Goal: Task Accomplishment & Management: Manage account settings

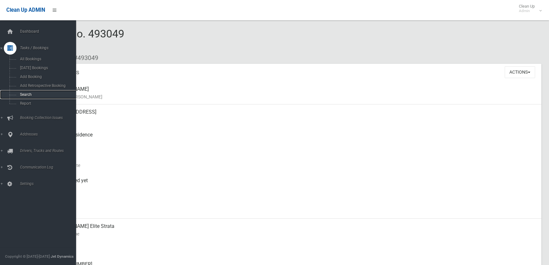
click at [6, 95] on link "Search" at bounding box center [40, 94] width 81 height 9
click at [14, 93] on link "Search" at bounding box center [40, 94] width 81 height 9
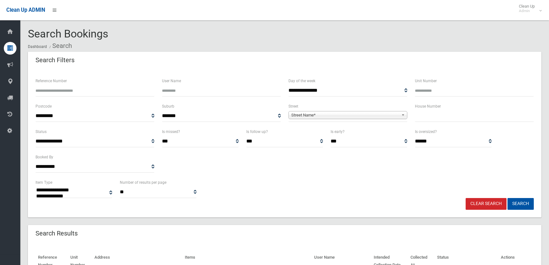
select select
click at [437, 115] on input "text" at bounding box center [474, 116] width 119 height 12
drag, startPoint x: 27, startPoint y: 27, endPoint x: 157, endPoint y: 28, distance: 129.7
click at [151, 31] on div "Search Bookings Dashboard Search" at bounding box center [285, 40] width 514 height 24
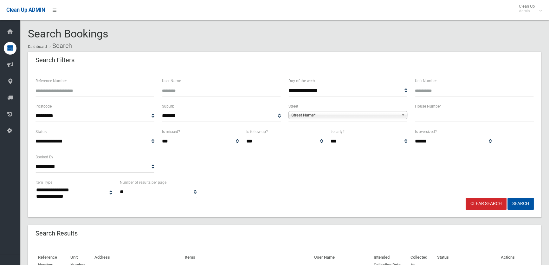
click at [422, 113] on input "text" at bounding box center [474, 116] width 119 height 12
type input "**"
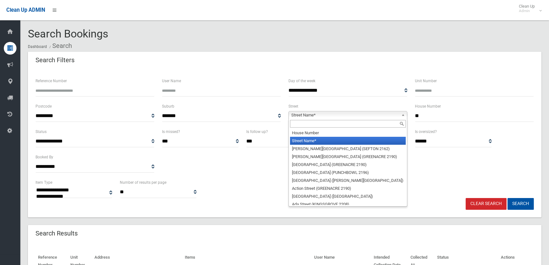
click at [386, 117] on span "Street Name*" at bounding box center [344, 115] width 107 height 8
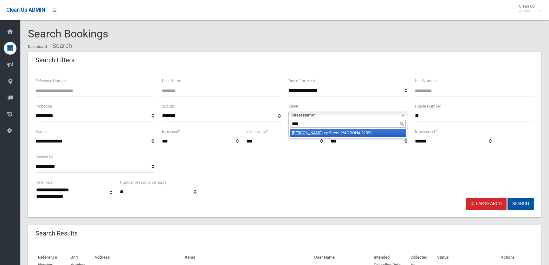
type input "****"
click at [367, 135] on li "Greg ory Street (YAGOONA 2199)" at bounding box center [348, 133] width 116 height 8
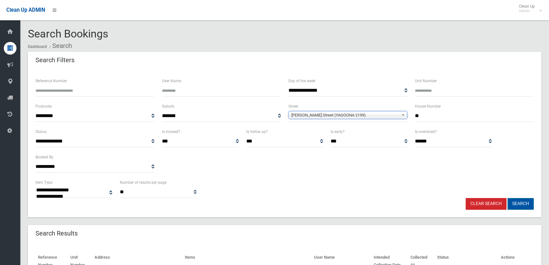
click at [520, 204] on button "Search" at bounding box center [521, 204] width 26 height 12
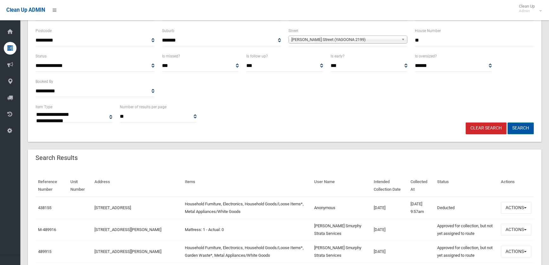
scroll to position [86, 0]
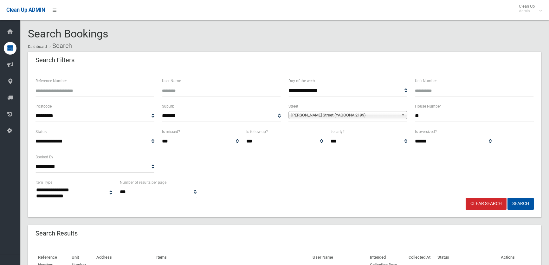
select select
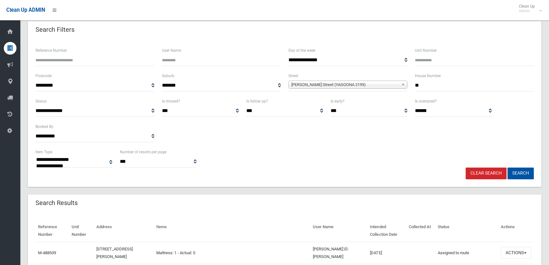
scroll to position [115, 0]
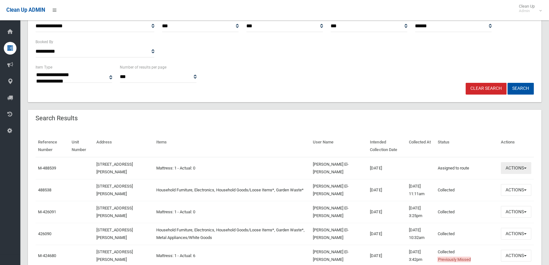
click at [517, 168] on button "Actions" at bounding box center [516, 168] width 30 height 12
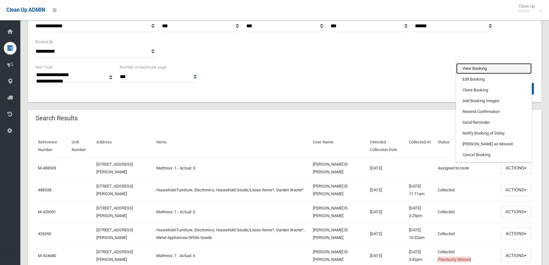
click at [477, 69] on link "View Booking" at bounding box center [493, 68] width 75 height 11
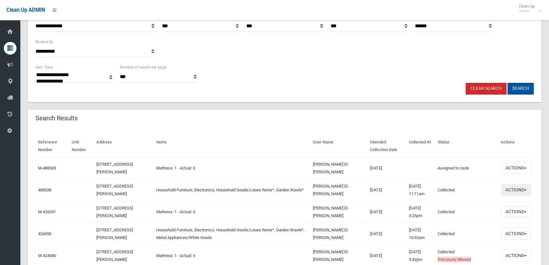
click at [517, 189] on button "Actions" at bounding box center [516, 190] width 30 height 12
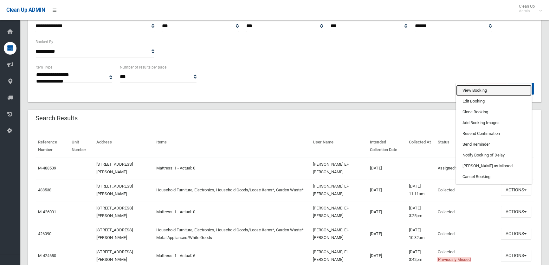
click at [476, 87] on link "View Booking" at bounding box center [493, 90] width 75 height 11
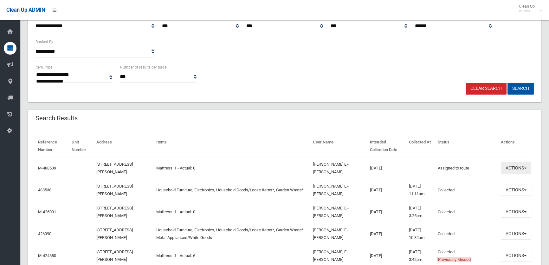
click at [519, 167] on button "Actions" at bounding box center [516, 168] width 30 height 12
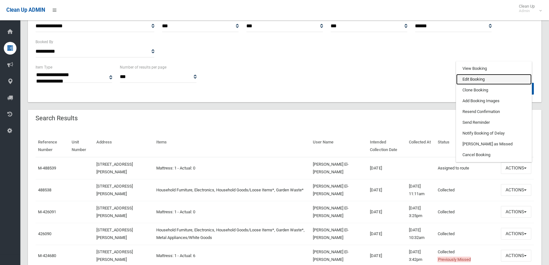
click at [476, 77] on link "Edit Booking" at bounding box center [493, 79] width 75 height 11
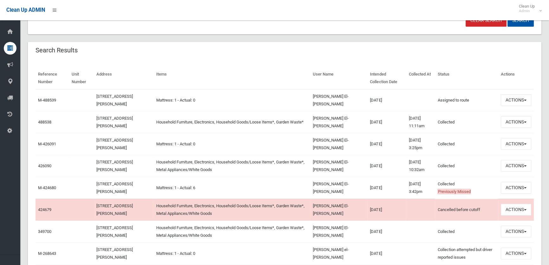
scroll to position [228, 0]
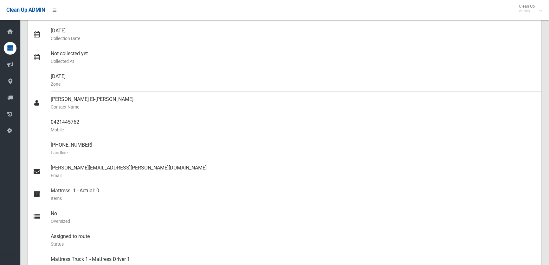
scroll to position [47, 0]
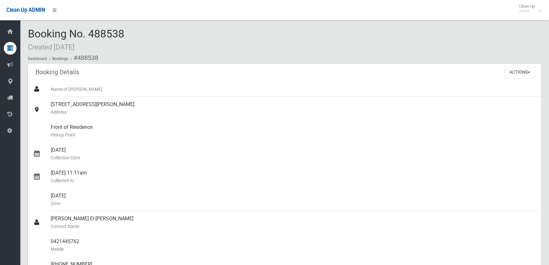
scroll to position [374, 0]
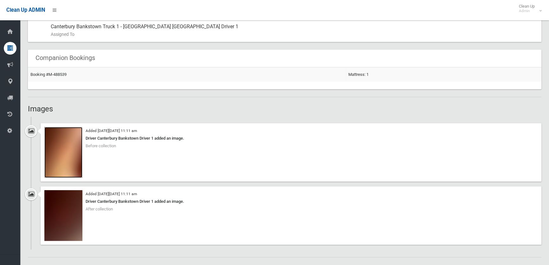
click at [68, 152] on img at bounding box center [63, 152] width 38 height 51
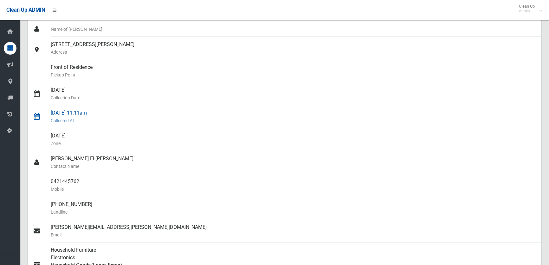
scroll to position [0, 0]
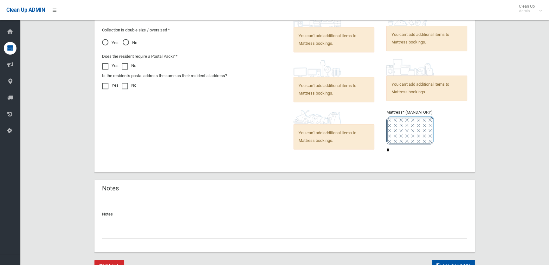
scroll to position [495, 0]
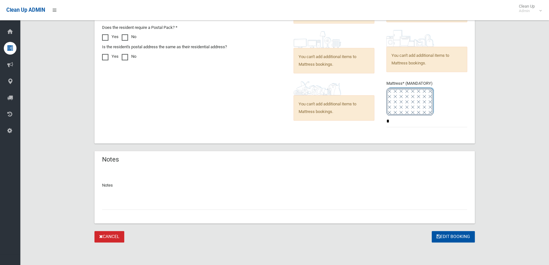
click at [274, 201] on input "text" at bounding box center [284, 204] width 365 height 12
drag, startPoint x: 101, startPoint y: 203, endPoint x: 106, endPoint y: 204, distance: 4.3
click at [102, 203] on div "**********" at bounding box center [284, 196] width 380 height 55
click at [103, 202] on input "**********" at bounding box center [284, 204] width 365 height 12
click at [204, 203] on input "**********" at bounding box center [284, 204] width 365 height 12
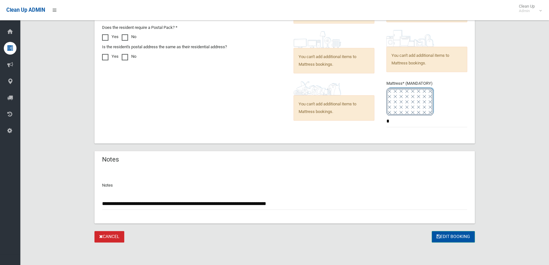
type input "**********"
click at [437, 238] on icon "submit" at bounding box center [439, 236] width 4 height 4
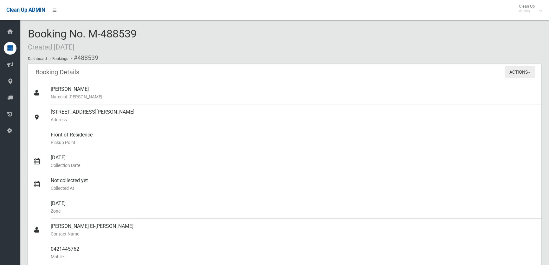
click at [520, 69] on button "Actions" at bounding box center [520, 72] width 30 height 12
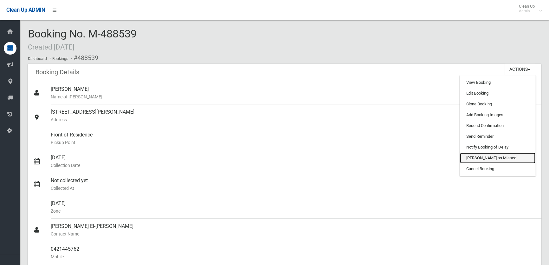
click at [486, 157] on link "[PERSON_NAME] as Missed" at bounding box center [497, 157] width 75 height 11
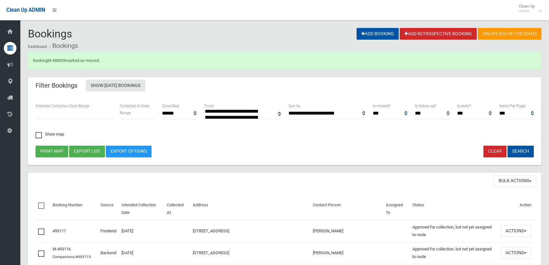
select select
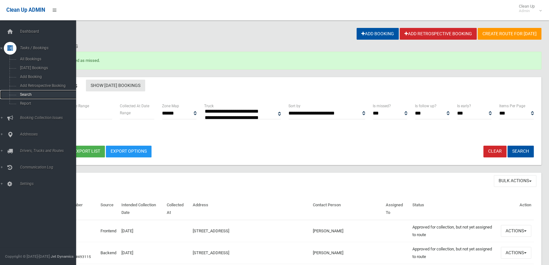
click at [22, 93] on span "Search" at bounding box center [46, 94] width 57 height 4
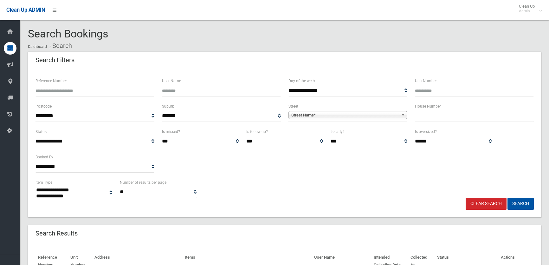
select select
click at [470, 117] on input "text" at bounding box center [474, 116] width 119 height 12
type input "***"
click at [321, 111] on span "Street Name*" at bounding box center [344, 115] width 107 height 8
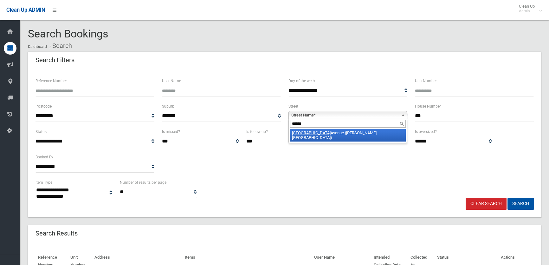
type input "******"
click at [331, 132] on li "Surrey Avenue (GEORGES HALL 2198)" at bounding box center [348, 135] width 116 height 13
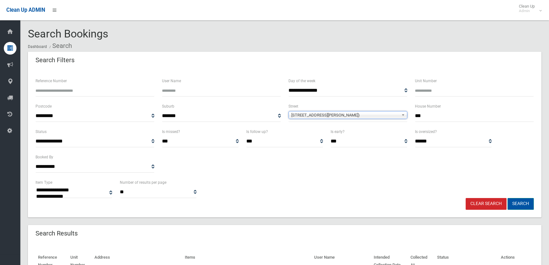
click at [521, 200] on button "Search" at bounding box center [521, 204] width 26 height 12
select select
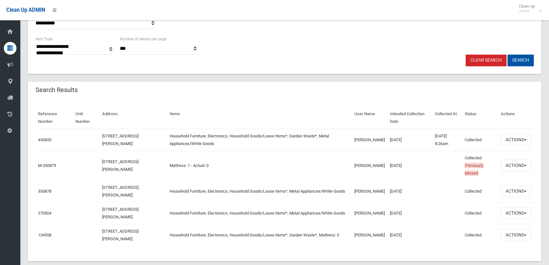
scroll to position [144, 0]
click at [512, 138] on button "Actions" at bounding box center [516, 139] width 30 height 12
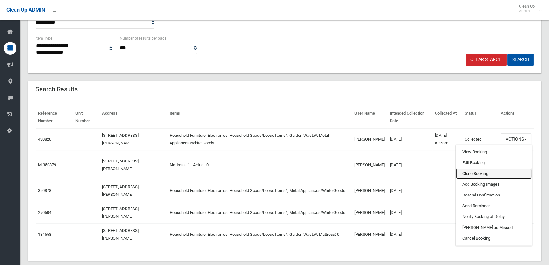
click at [472, 174] on link "Clone Booking" at bounding box center [493, 173] width 75 height 11
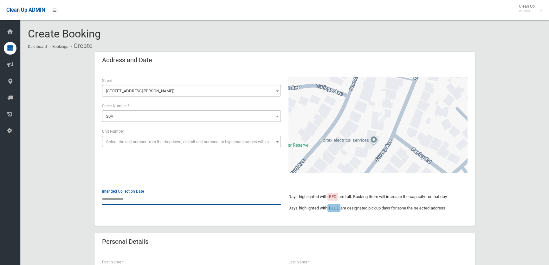
click at [128, 200] on input "text" at bounding box center [191, 199] width 179 height 12
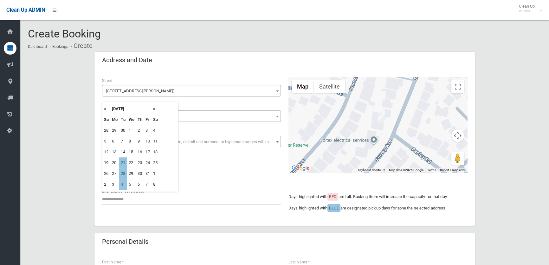
click at [155, 108] on th "»" at bounding box center [156, 108] width 8 height 11
click at [104, 109] on th "«" at bounding box center [106, 108] width 8 height 11
click at [158, 108] on th "»" at bounding box center [156, 108] width 8 height 11
click at [153, 109] on th "»" at bounding box center [156, 108] width 8 height 11
click at [113, 41] on ol "Dashboard Bookings Create" at bounding box center [285, 46] width 514 height 12
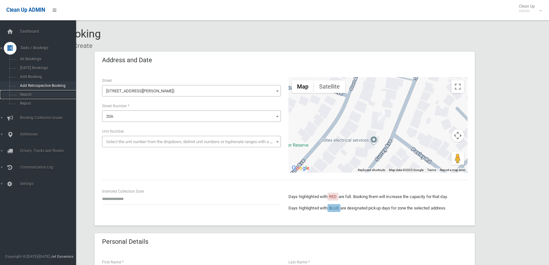
click at [15, 91] on link "Search" at bounding box center [40, 94] width 81 height 9
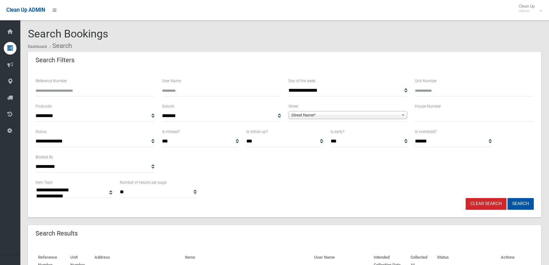
select select
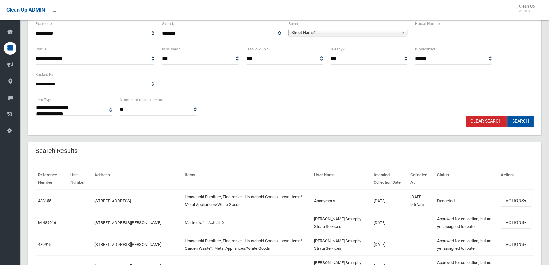
scroll to position [144, 0]
